Goal: Task Accomplishment & Management: Complete application form

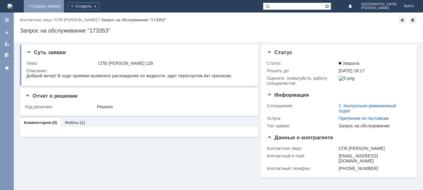
click at [64, 8] on link "+ Создать заявку" at bounding box center [44, 6] width 40 height 13
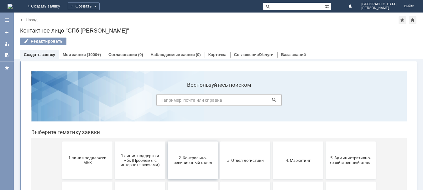
click at [205, 153] on button "2. Контрольно-ревизионный отдел" at bounding box center [193, 161] width 50 height 38
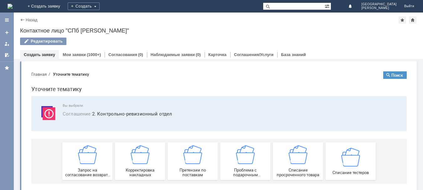
click at [205, 153] on div "Претензии по поставкам" at bounding box center [193, 161] width 46 height 32
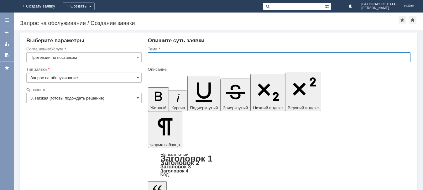
click at [162, 59] on input "text" at bounding box center [279, 57] width 263 height 10
